Goal: Find specific page/section: Find specific page/section

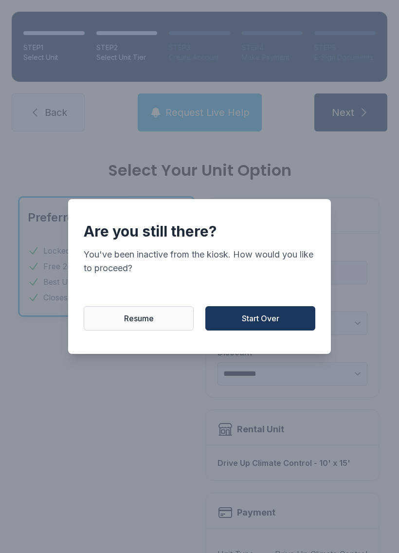
scroll to position [202, 0]
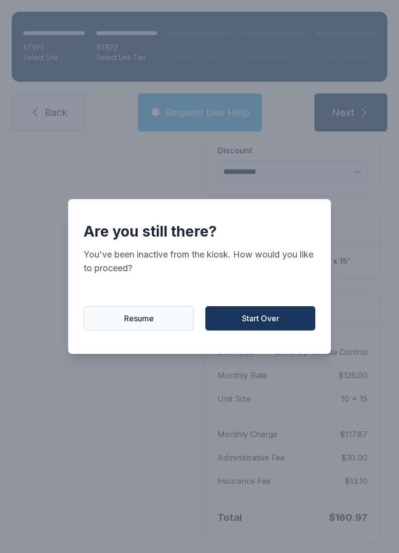
click at [294, 316] on button "Start Over" at bounding box center [260, 318] width 110 height 24
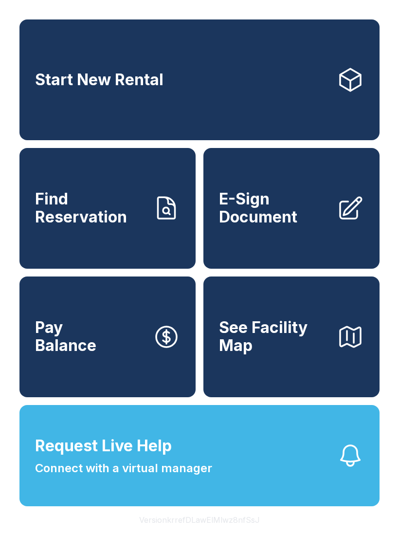
click at [183, 448] on button "Request Live Help Connect with a virtual manager" at bounding box center [199, 455] width 360 height 101
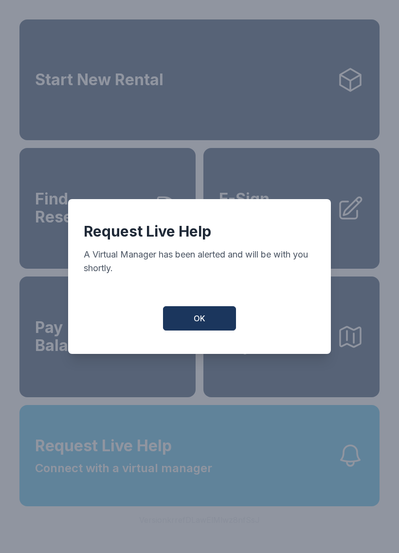
click at [198, 317] on button "OK" at bounding box center [199, 318] width 73 height 24
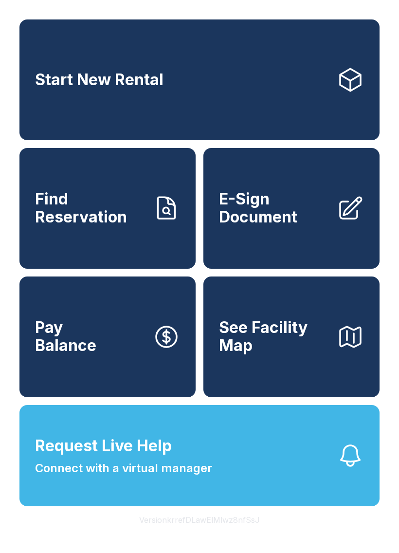
click at [144, 477] on span "Connect with a virtual manager" at bounding box center [123, 469] width 177 height 18
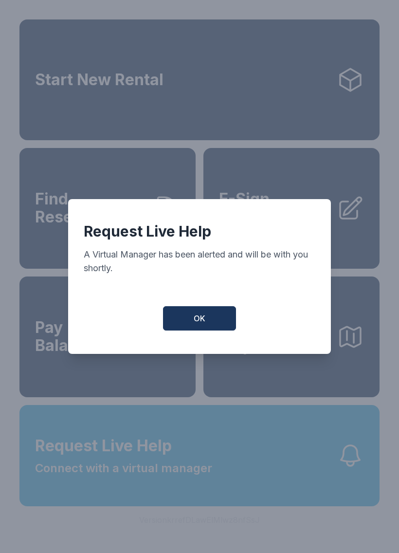
click at [208, 329] on button "OK" at bounding box center [199, 318] width 73 height 24
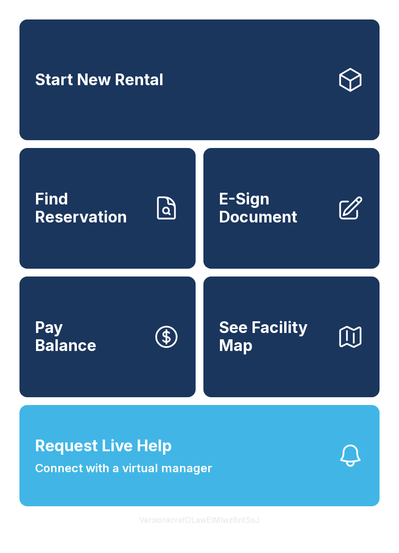
click at [222, 472] on button "Request Live Help Connect with a virtual manager" at bounding box center [199, 455] width 360 height 101
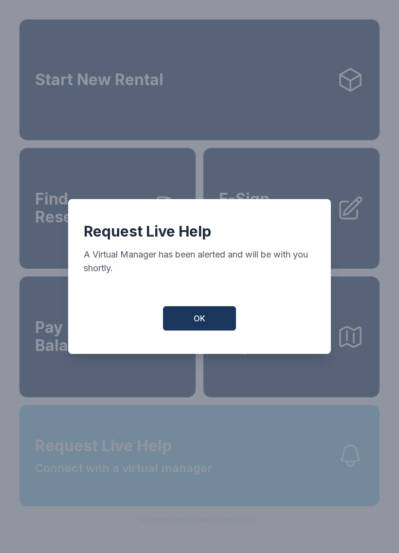
click at [203, 468] on span "Request Live Help Connect with a virtual manager" at bounding box center [123, 455] width 177 height 43
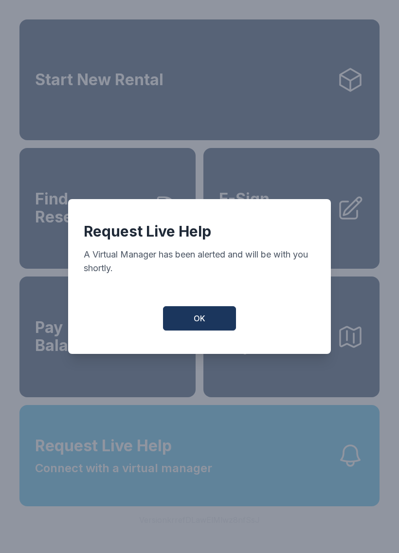
click at [202, 331] on button "OK" at bounding box center [199, 318] width 73 height 24
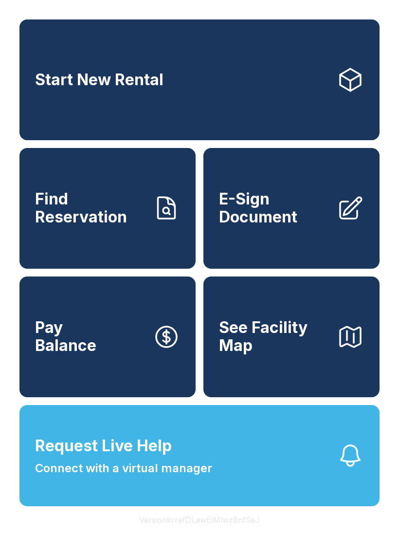
click at [194, 306] on button "Pay Balance" at bounding box center [107, 337] width 176 height 121
click at [194, 505] on button "Request Live Help Connect with a virtual manager" at bounding box center [199, 455] width 360 height 101
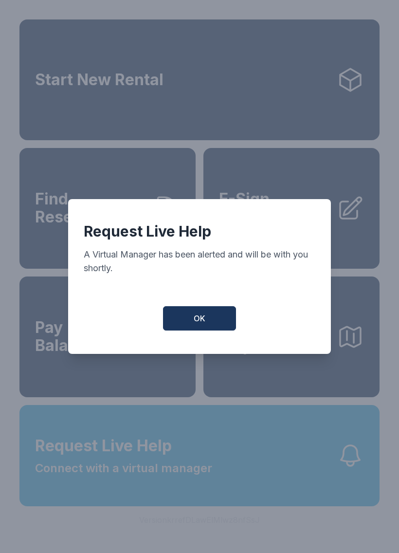
click at [204, 309] on div "Request Live Help A Virtual Manager has been alerted and will be with you short…" at bounding box center [199, 276] width 263 height 155
click at [211, 322] on button "OK" at bounding box center [199, 318] width 73 height 24
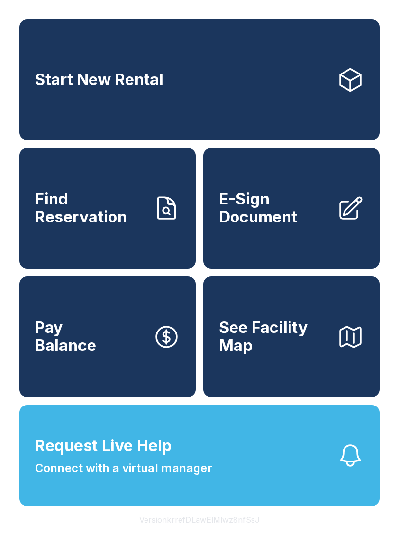
click at [294, 482] on button "Request Live Help Connect with a virtual manager" at bounding box center [199, 455] width 360 height 101
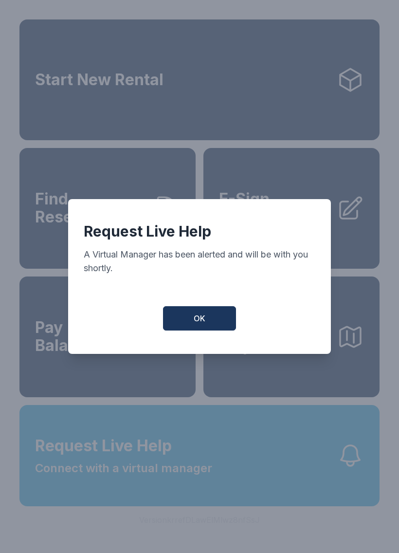
click at [211, 312] on button "OK" at bounding box center [199, 318] width 73 height 24
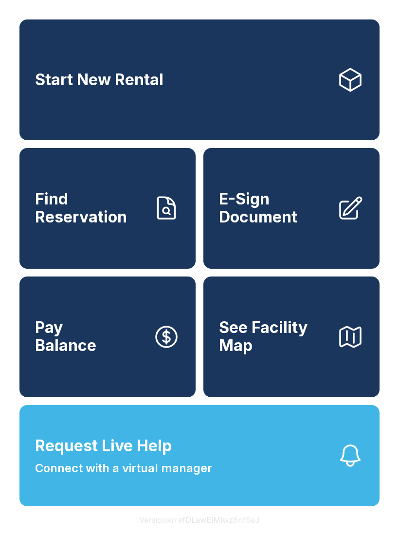
click at [234, 476] on button "Request Live Help Connect with a virtual manager" at bounding box center [199, 455] width 360 height 101
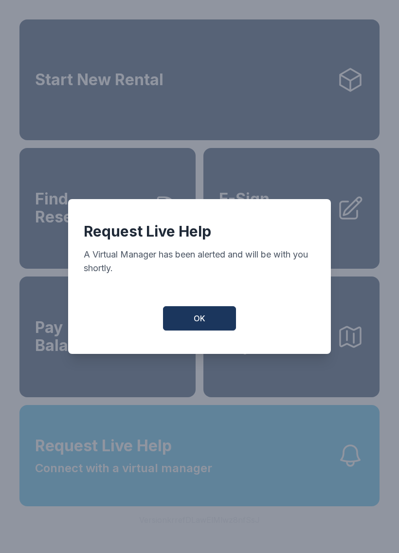
click at [208, 322] on button "OK" at bounding box center [199, 318] width 73 height 24
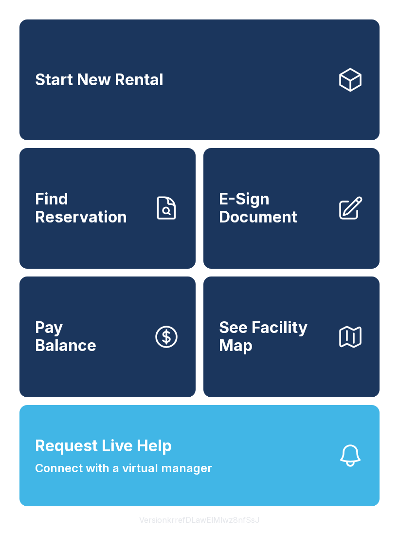
click at [105, 226] on span "Find Reservation" at bounding box center [90, 208] width 110 height 36
